Goal: Task Accomplishment & Management: Use online tool/utility

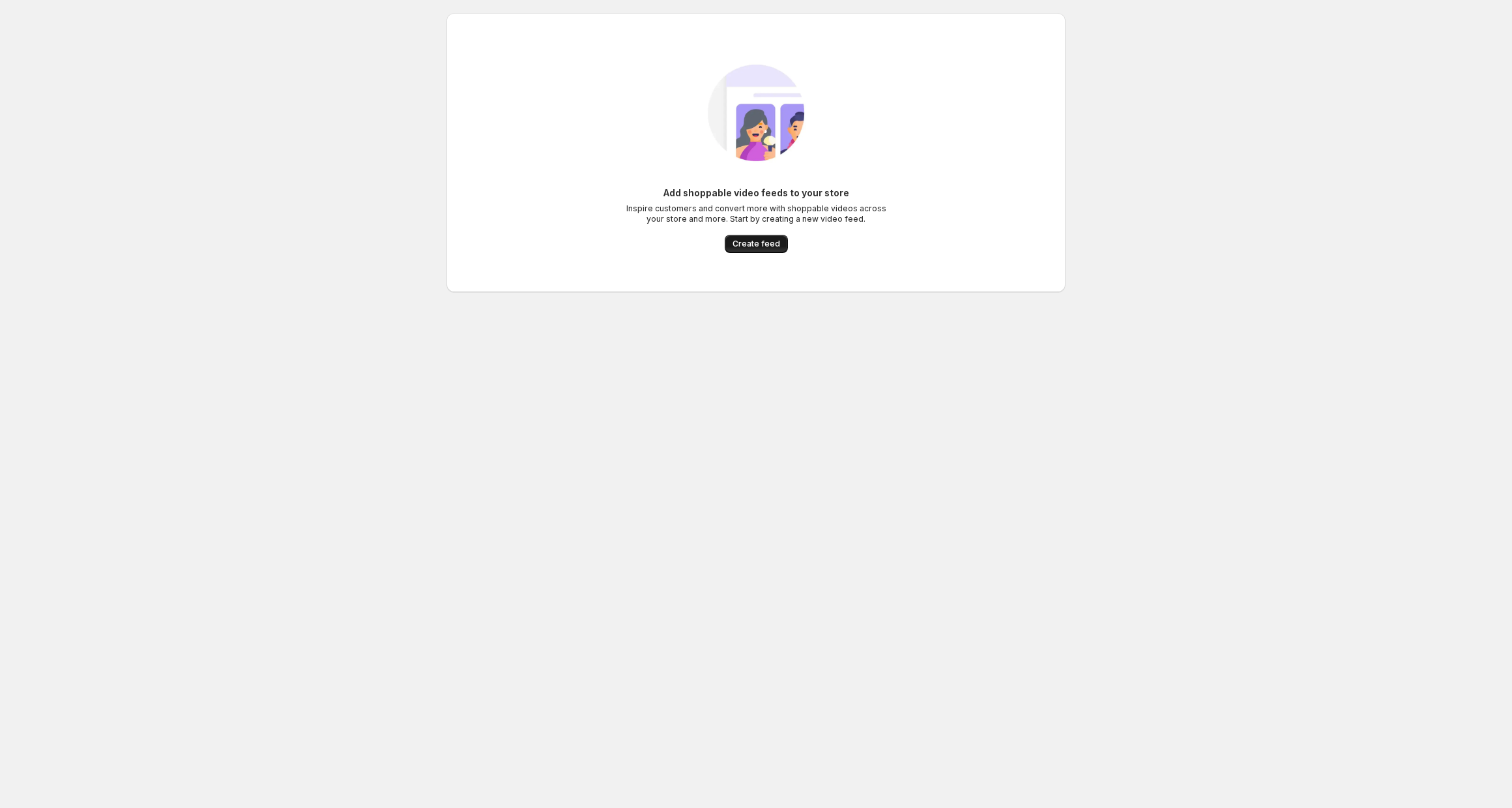
click at [751, 244] on span "Create feed" at bounding box center [756, 243] width 48 height 10
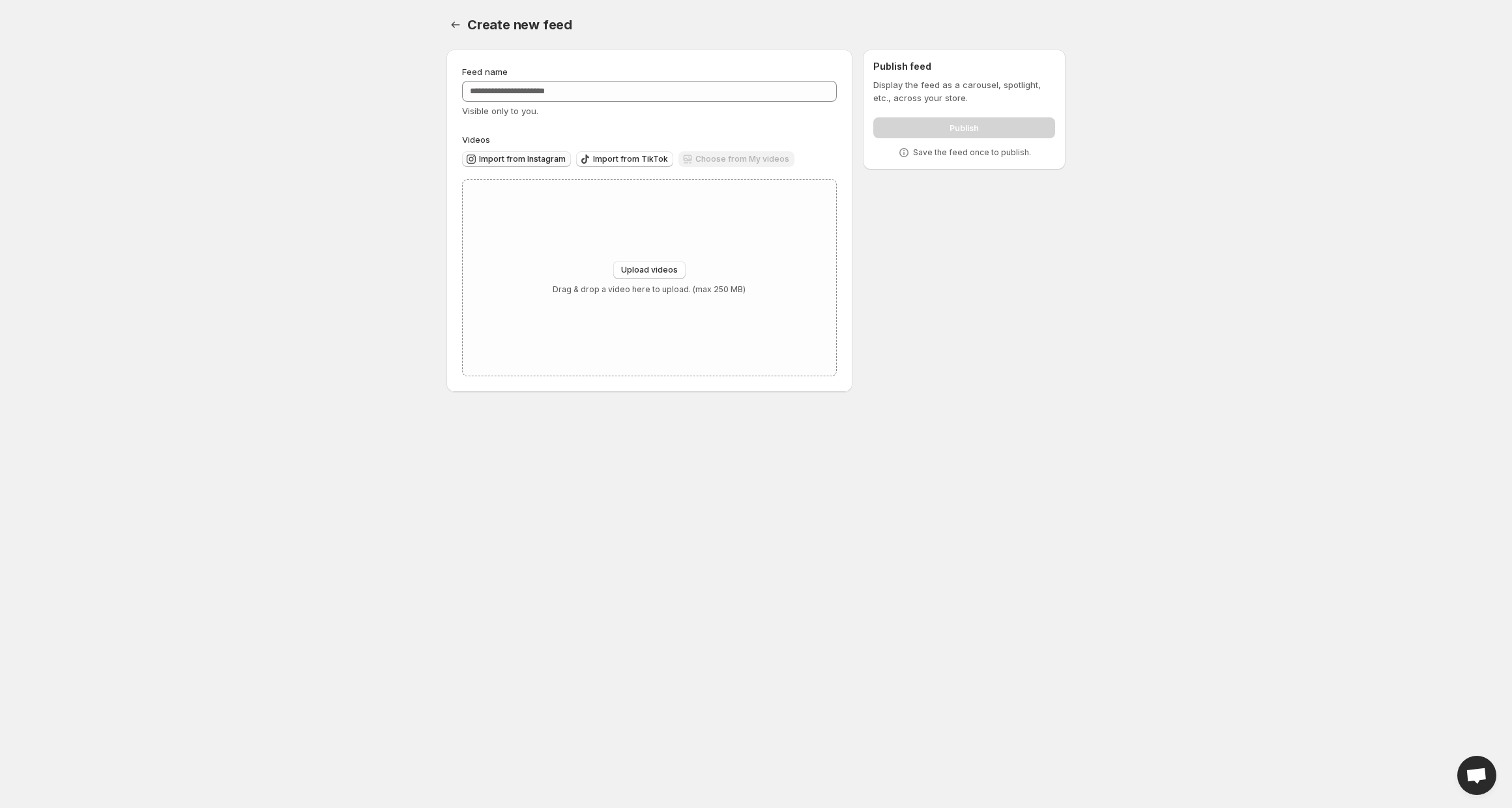
click at [517, 161] on span "Import from Instagram" at bounding box center [522, 159] width 87 height 10
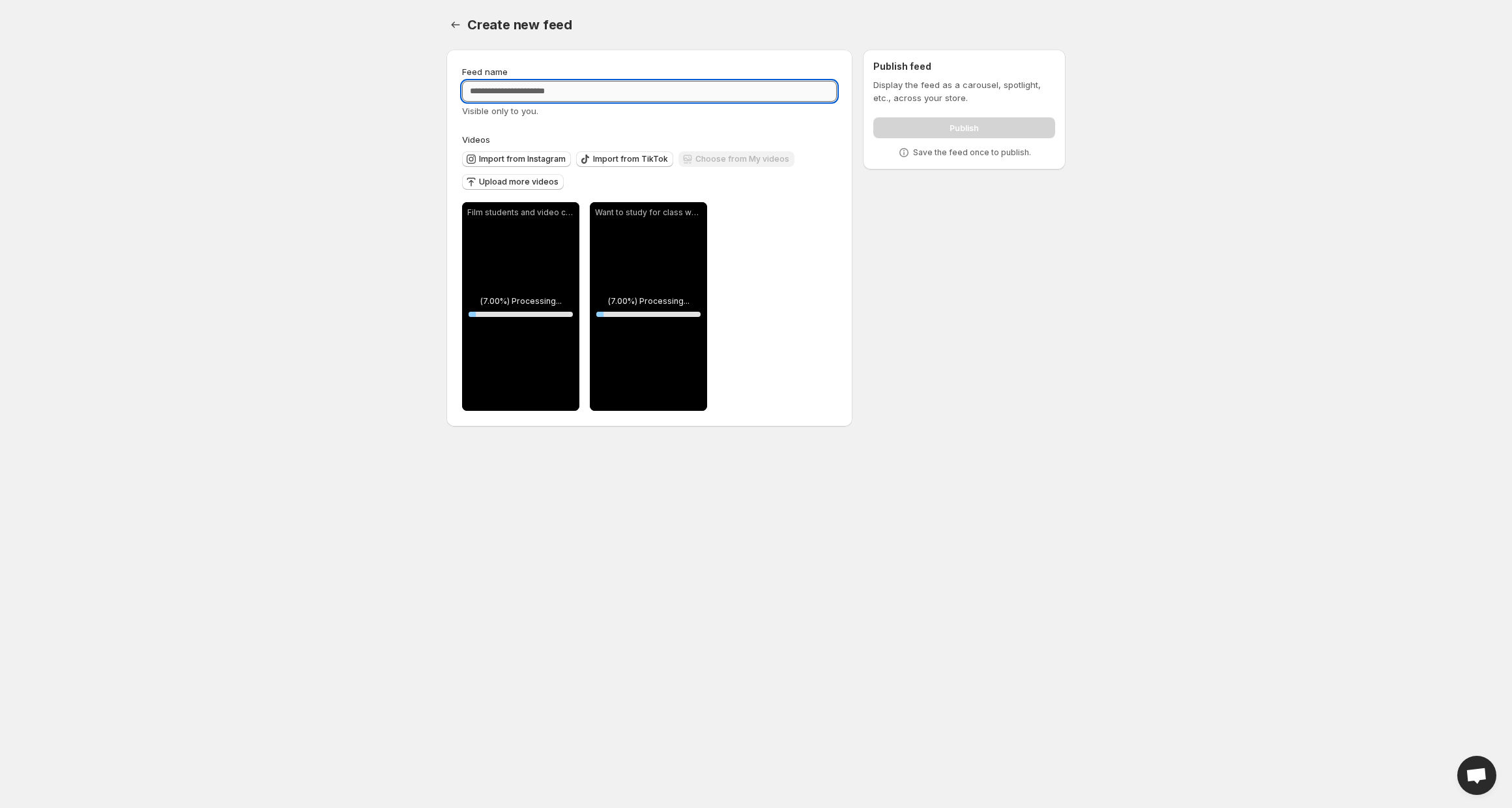
click at [551, 86] on input "Feed name" at bounding box center [649, 91] width 375 height 21
type input "*********"
click at [1087, 370] on body "**********" at bounding box center [756, 404] width 1512 height 808
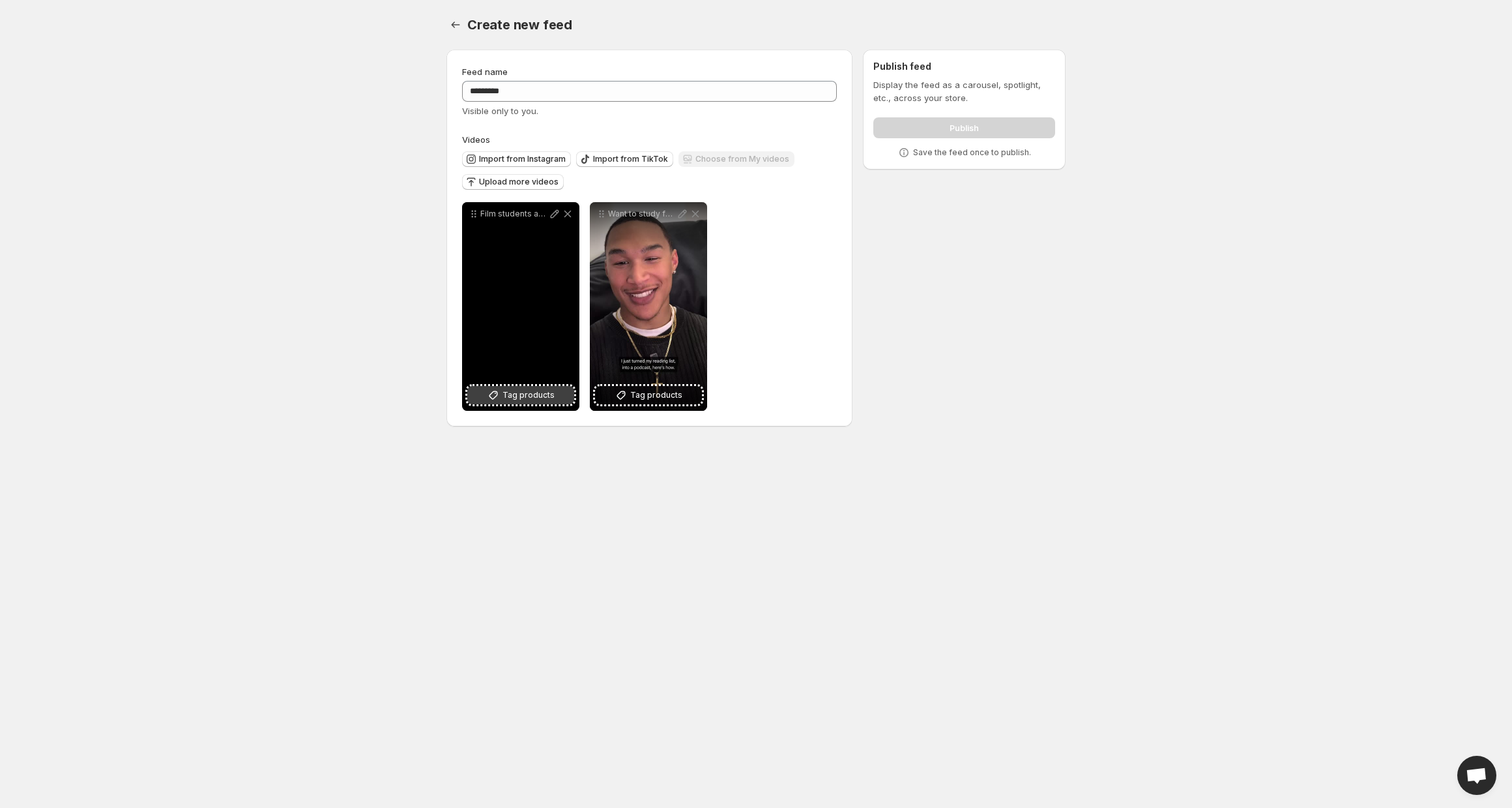
click at [534, 398] on span "Tag products" at bounding box center [529, 395] width 52 height 13
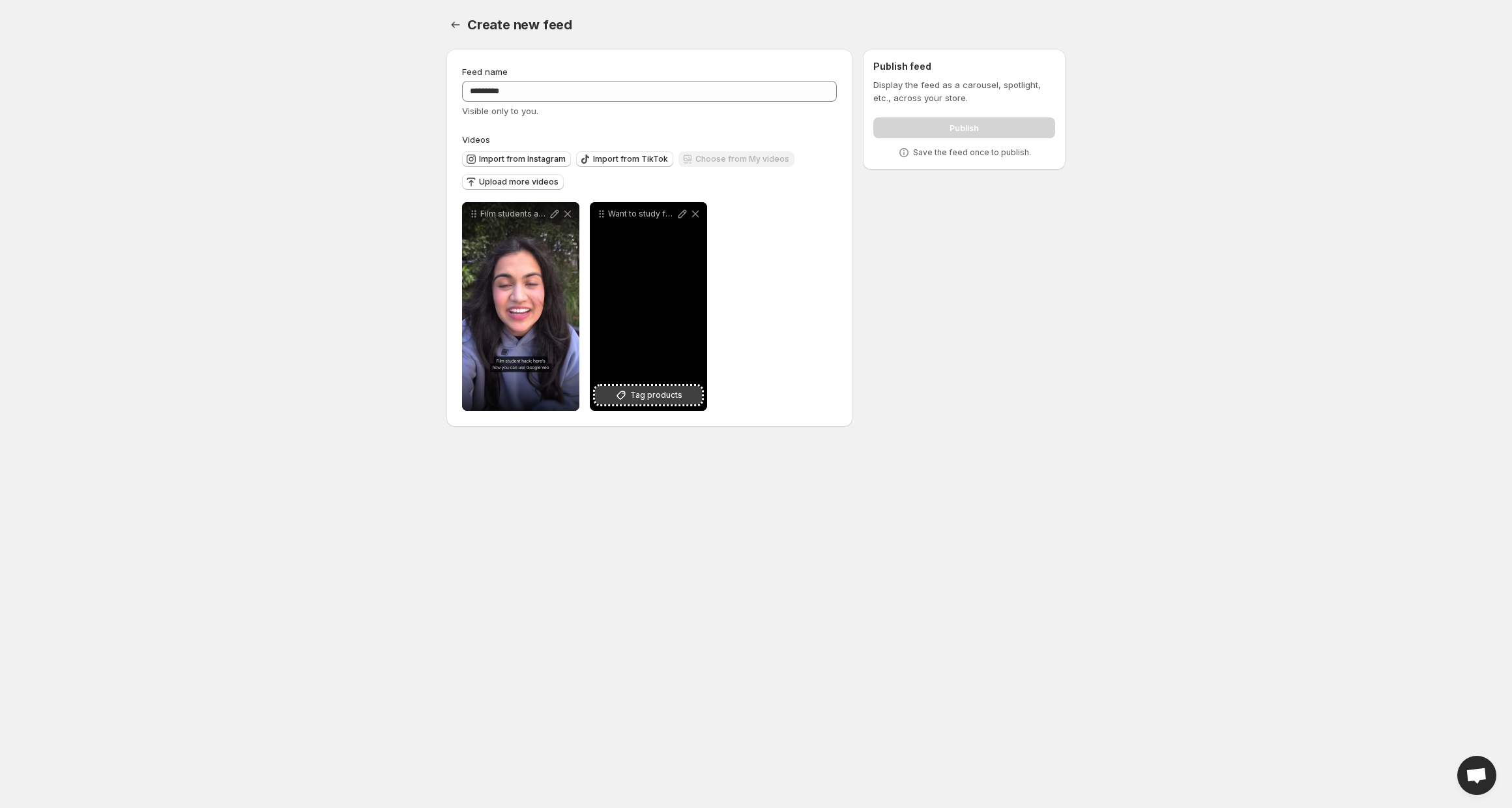
click at [648, 391] on span "Tag products" at bounding box center [656, 395] width 52 height 13
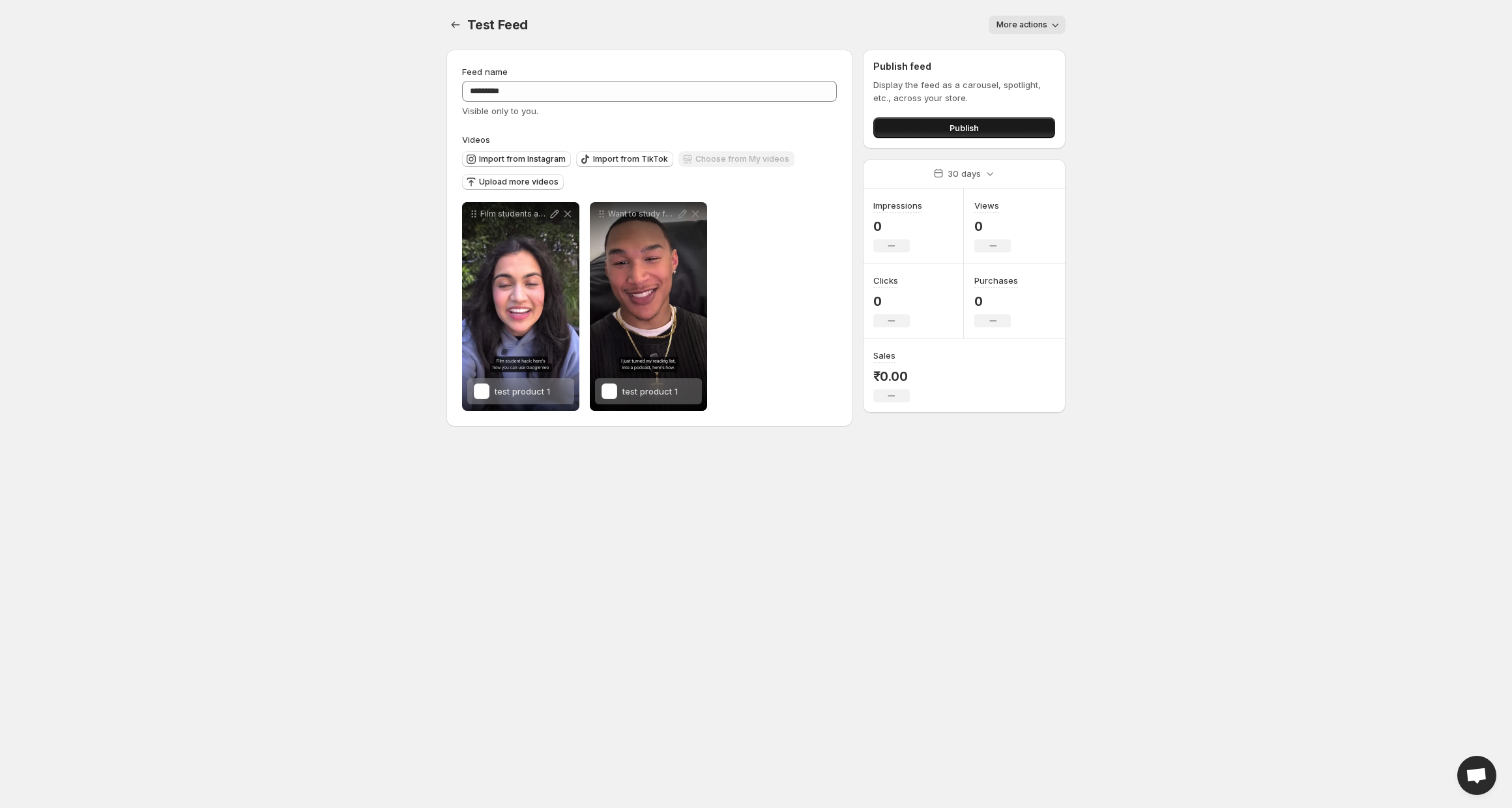
click at [948, 120] on button "Publish" at bounding box center [964, 128] width 182 height 21
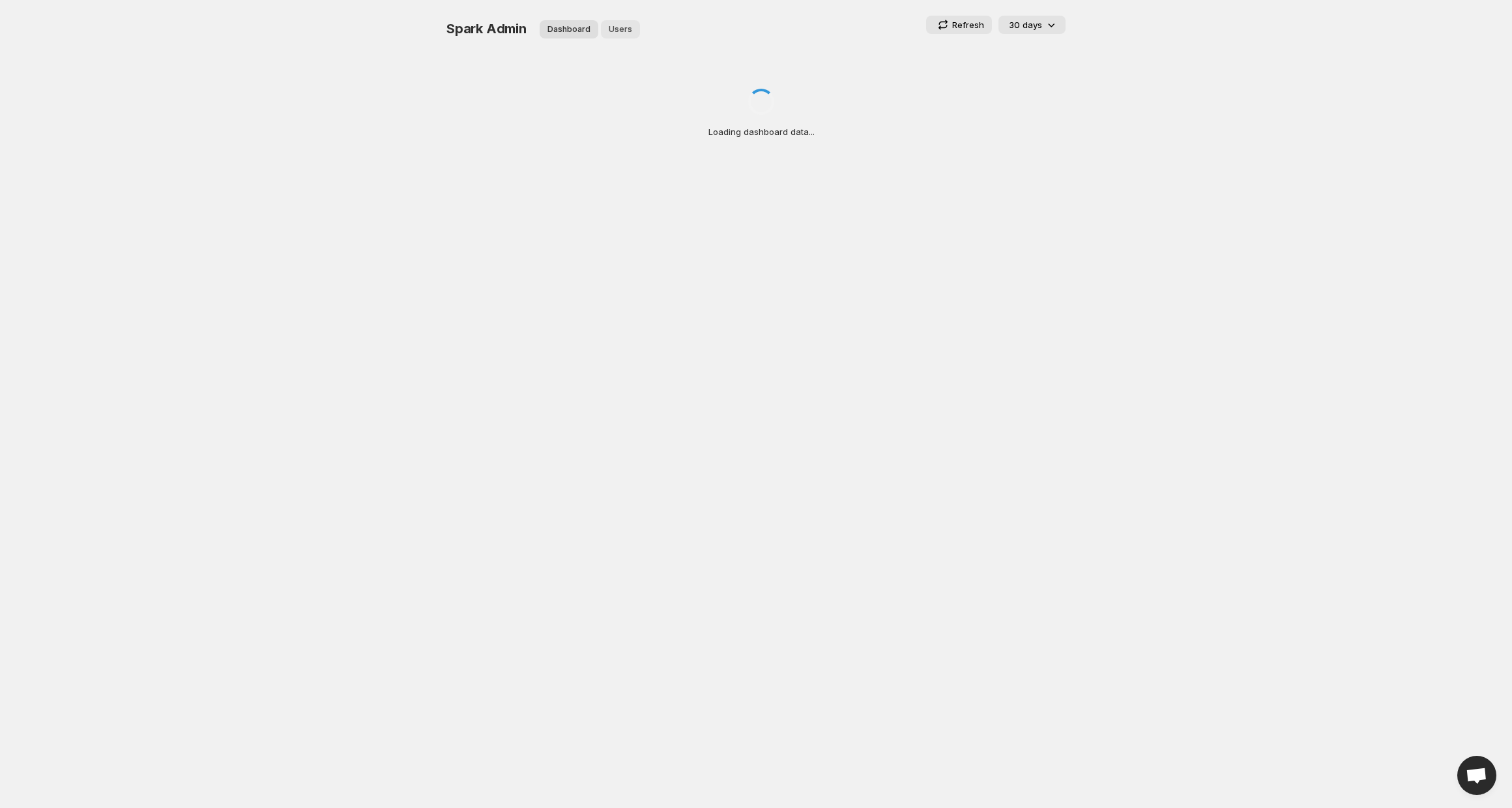
click at [627, 26] on span "Users" at bounding box center [620, 29] width 23 height 10
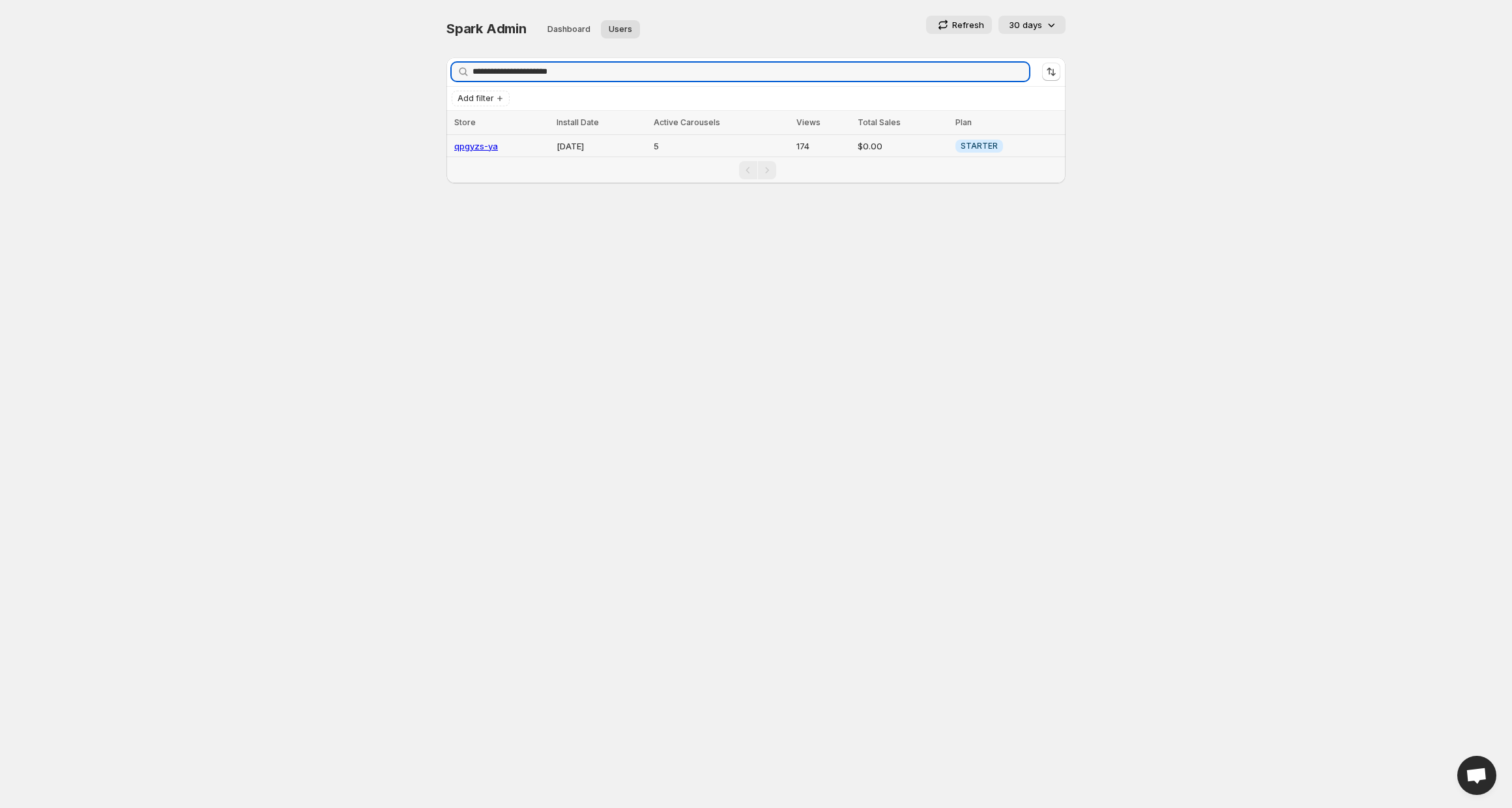
type input "**********"
click at [477, 146] on link "qpgyzs-ya" at bounding box center [476, 146] width 43 height 10
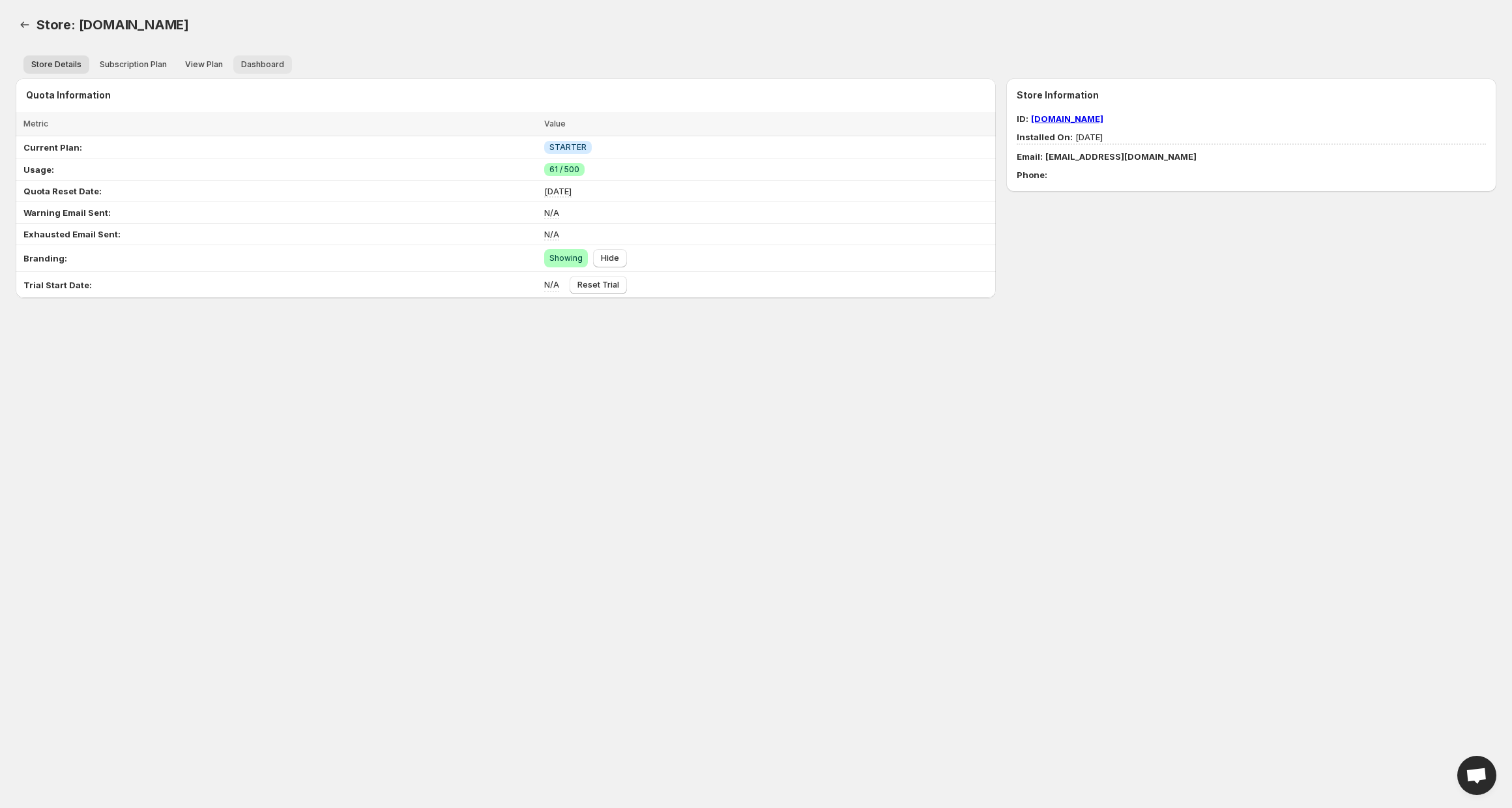
click at [267, 65] on span "Dashboard" at bounding box center [262, 64] width 43 height 10
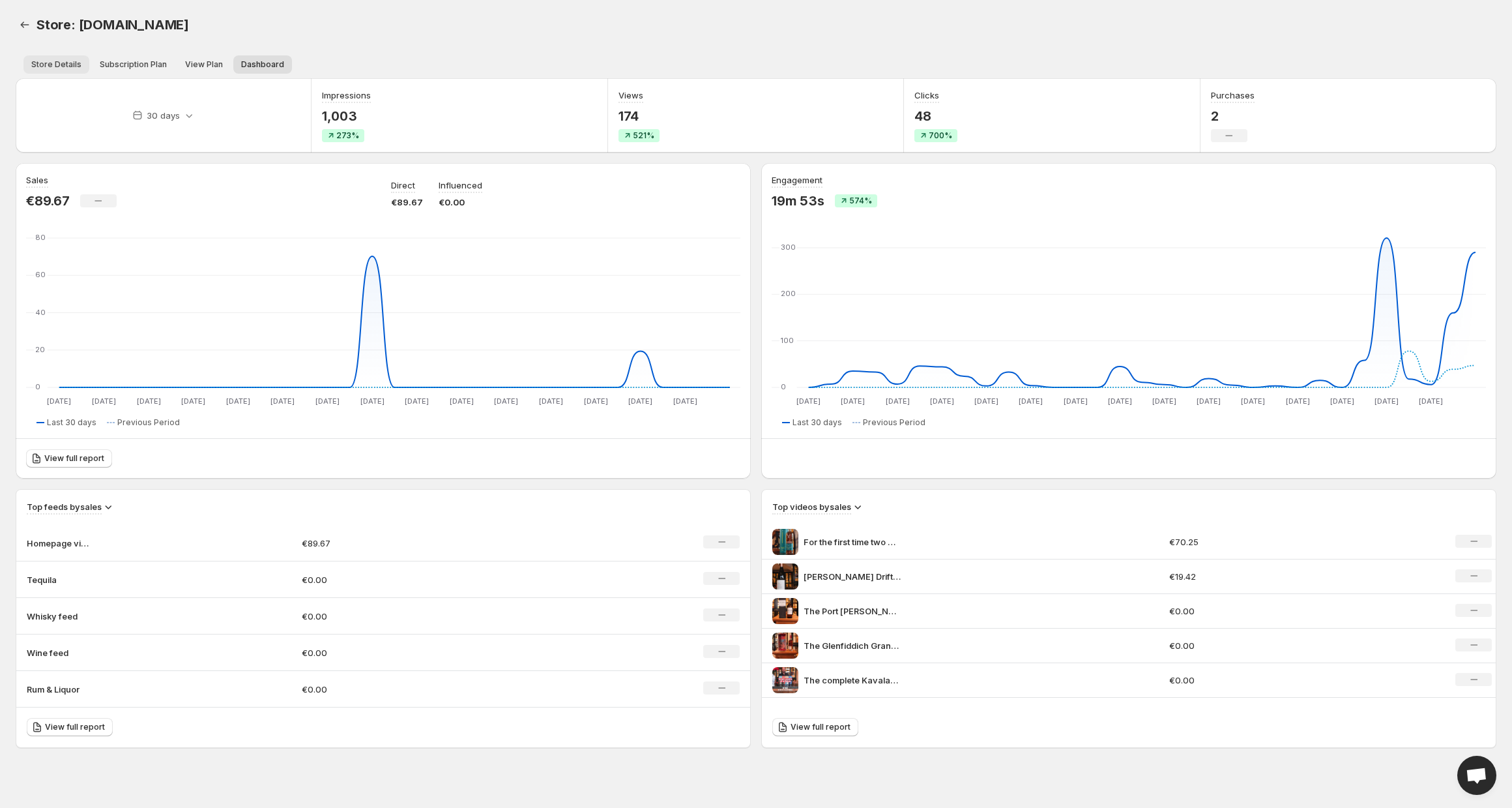
click at [75, 68] on span "Store Details" at bounding box center [56, 64] width 50 height 10
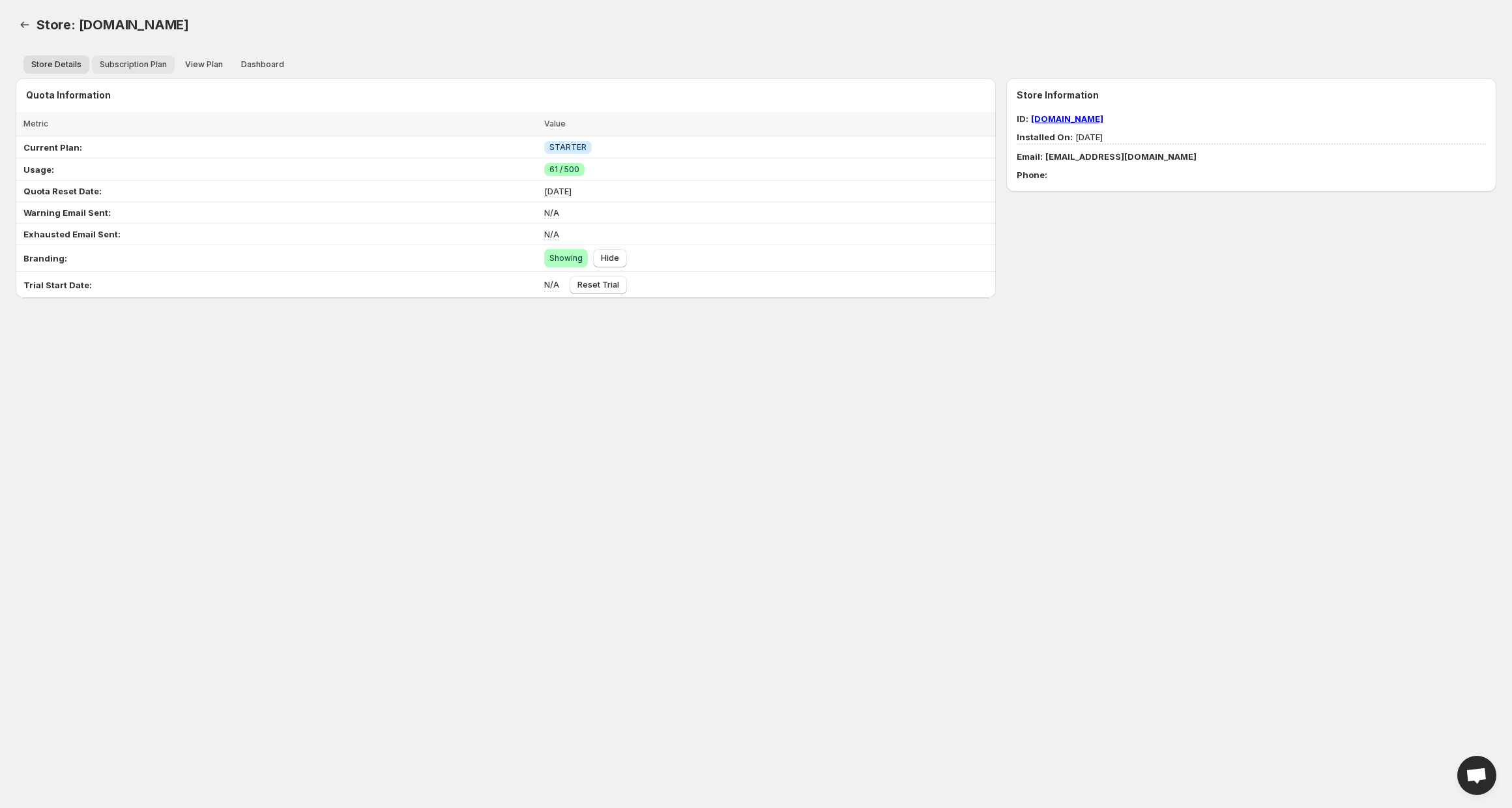
click at [143, 67] on span "Subscription Plan" at bounding box center [133, 64] width 67 height 10
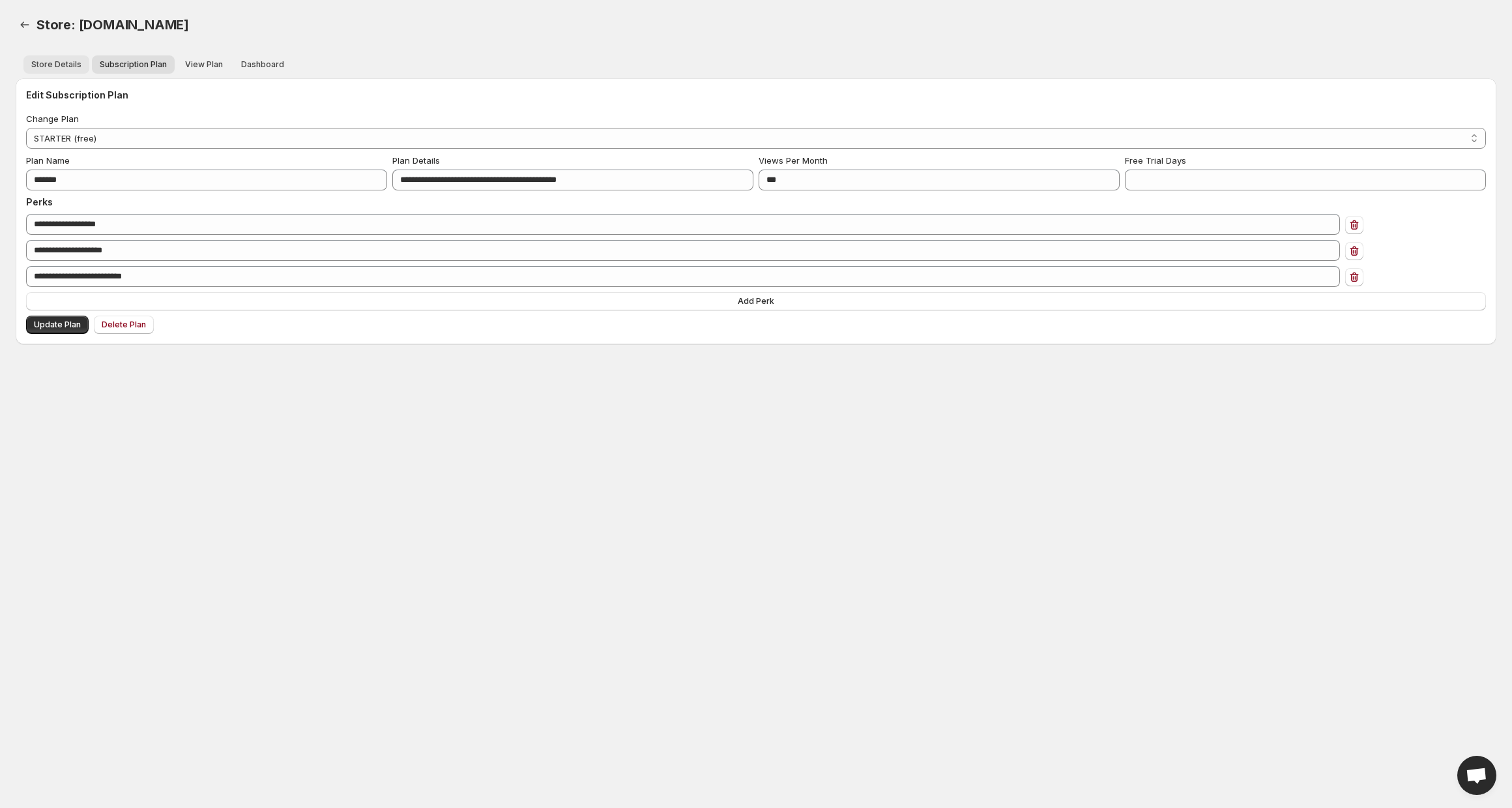
click at [67, 66] on span "Store Details" at bounding box center [56, 64] width 50 height 10
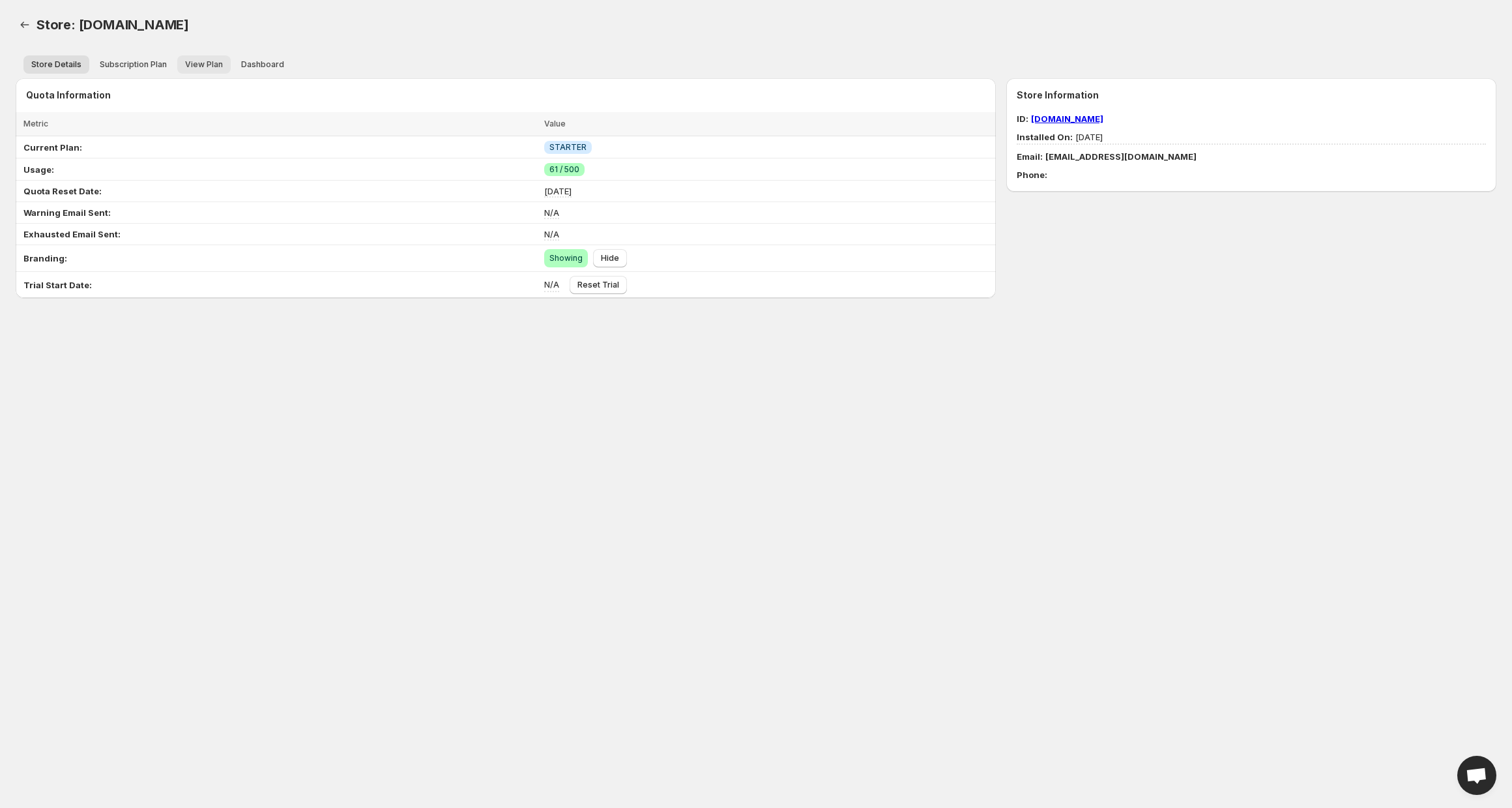
click at [179, 69] on button "View Plan" at bounding box center [204, 64] width 54 height 18
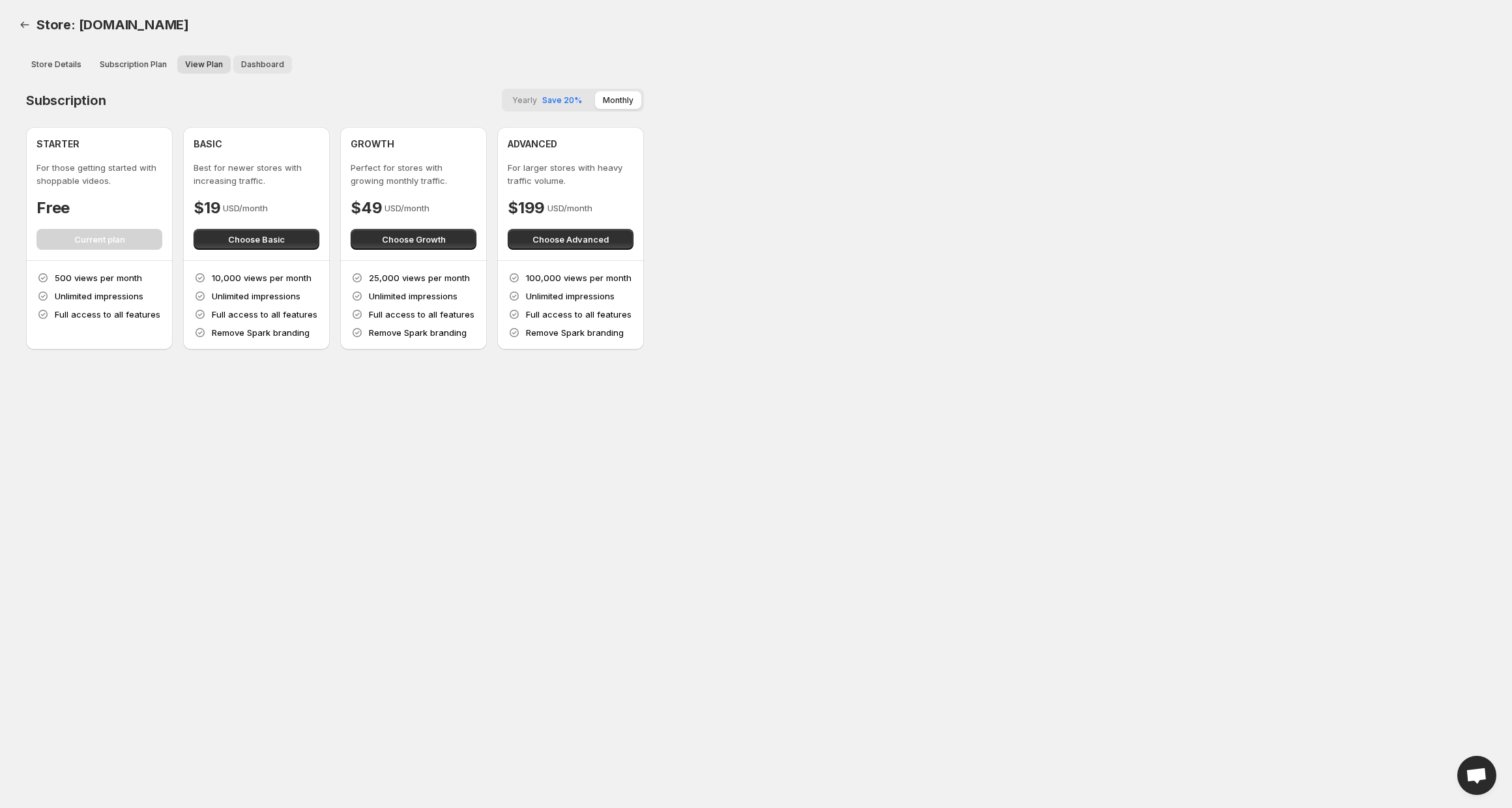
click at [249, 72] on button "Dashboard" at bounding box center [262, 64] width 59 height 18
